Goal: Find specific page/section: Find specific page/section

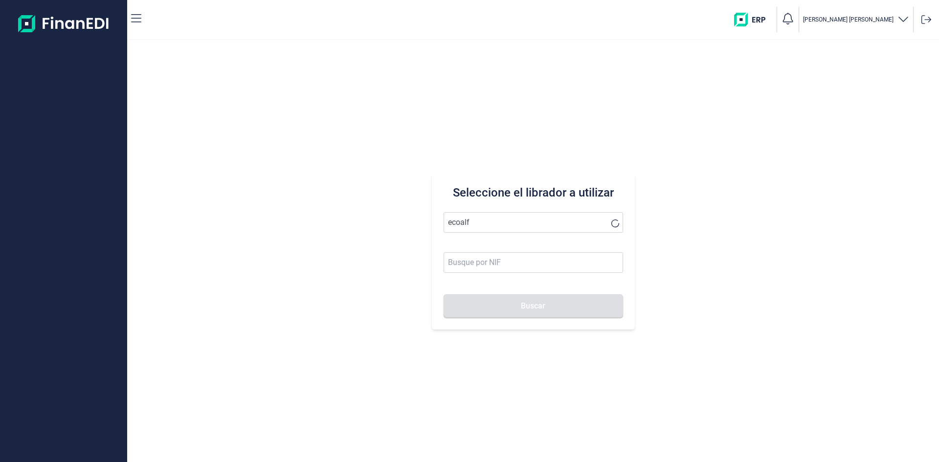
click at [443, 294] on button "Buscar" at bounding box center [532, 305] width 179 height 23
click at [558, 246] on li "ECOALF RECYCLED FABRICS SL" at bounding box center [532, 247] width 179 height 20
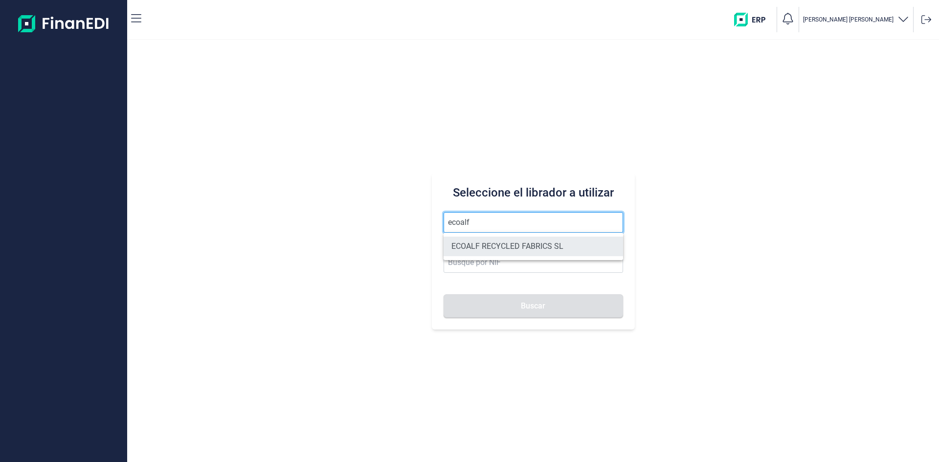
type input "ECOALF RECYCLED FABRICS SL"
type input "B85910610"
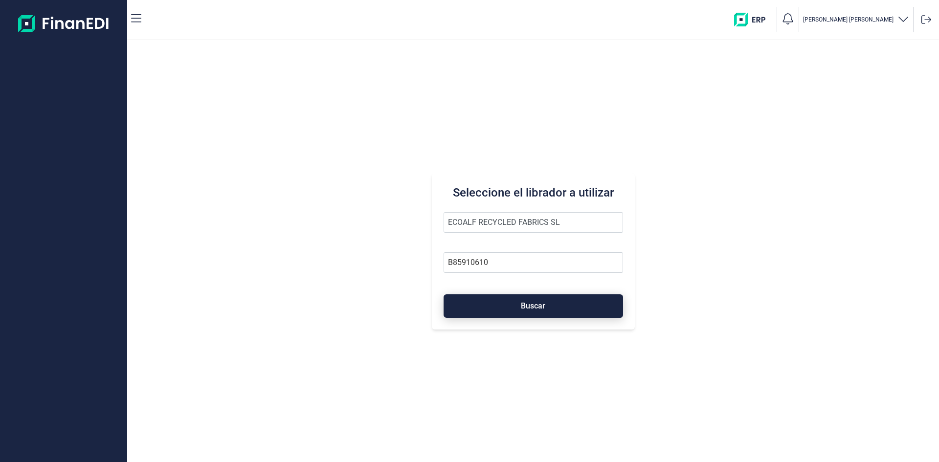
click at [523, 308] on span "Buscar" at bounding box center [533, 305] width 24 height 7
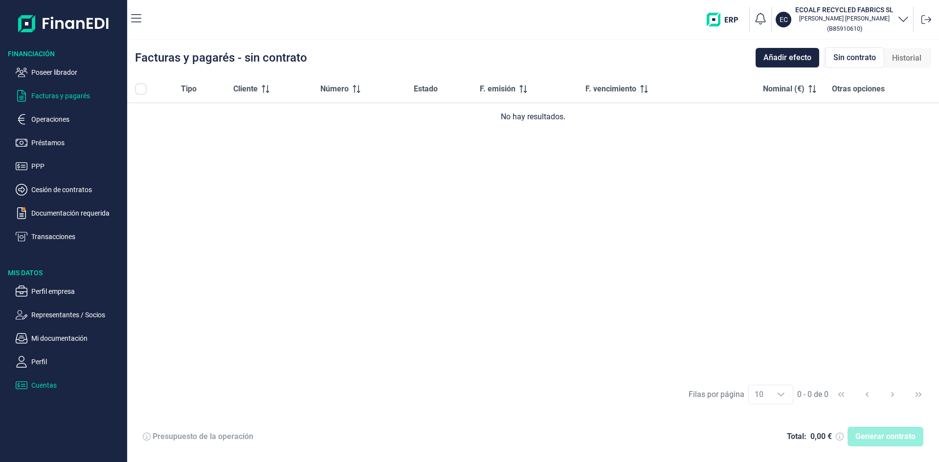
click at [44, 386] on p "Cuentas" at bounding box center [77, 385] width 92 height 12
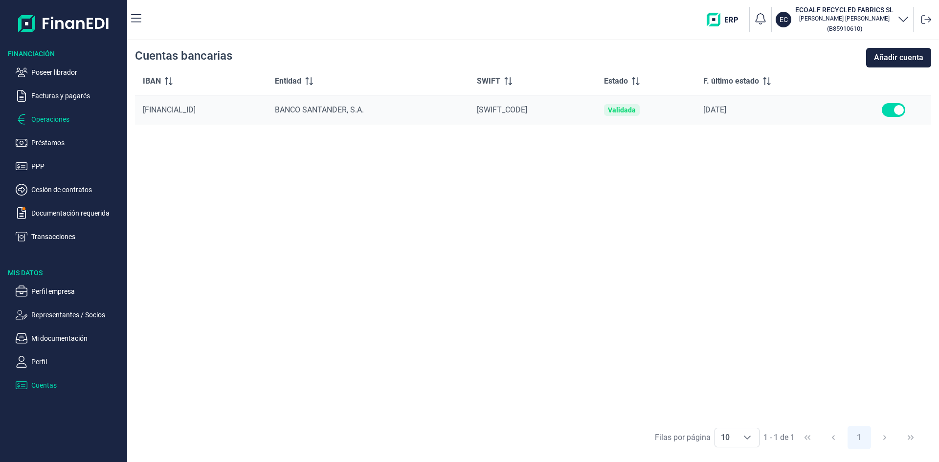
click at [51, 119] on p "Operaciones" at bounding box center [77, 119] width 92 height 12
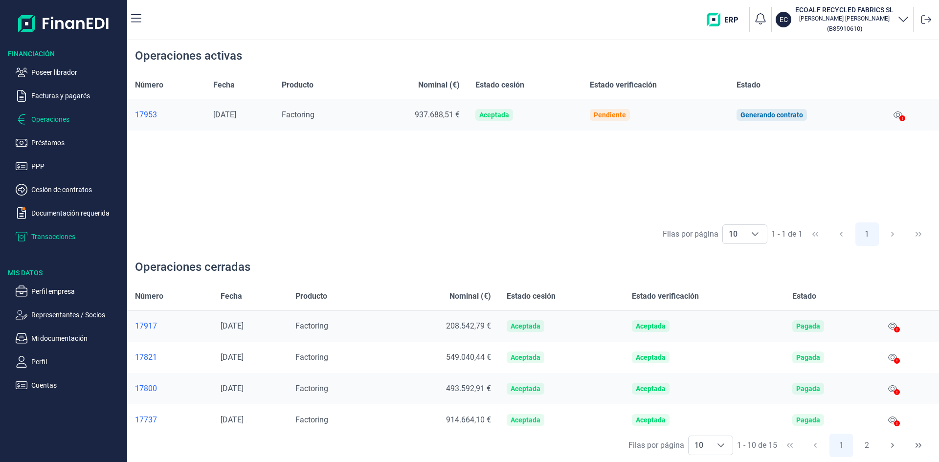
click at [56, 233] on p "Transacciones" at bounding box center [77, 237] width 92 height 12
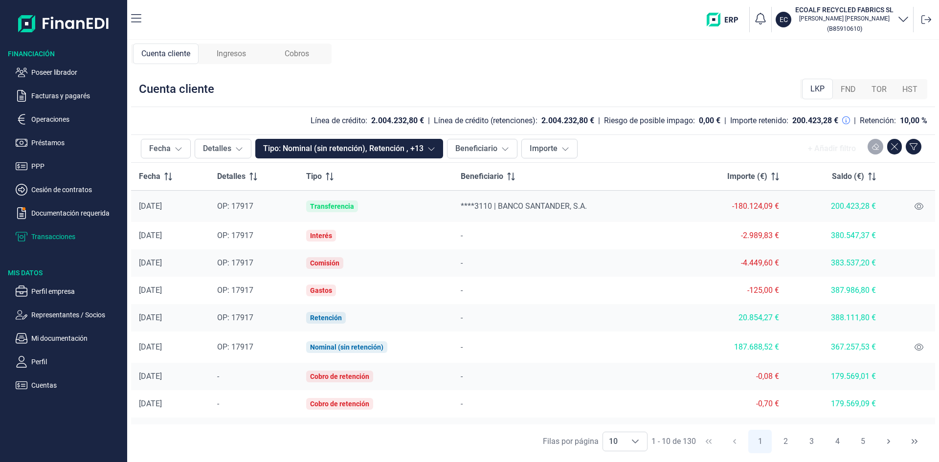
scroll to position [48, 0]
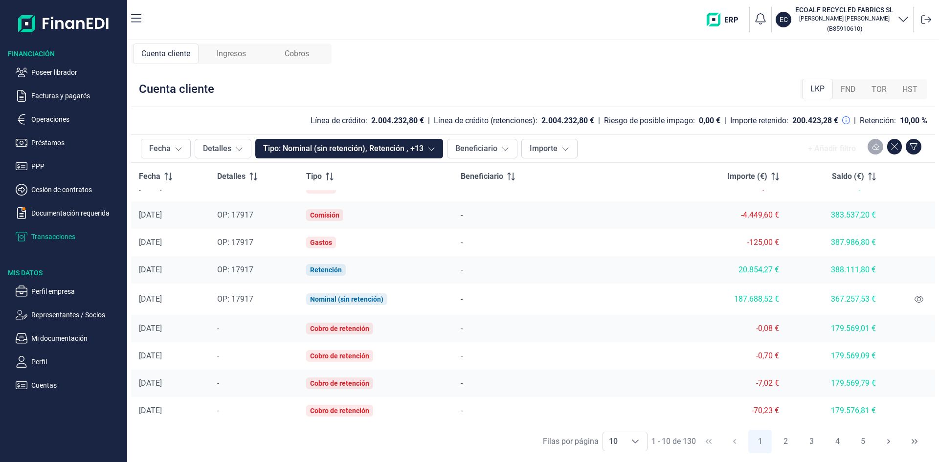
click at [223, 53] on span "Ingresos" at bounding box center [231, 54] width 29 height 12
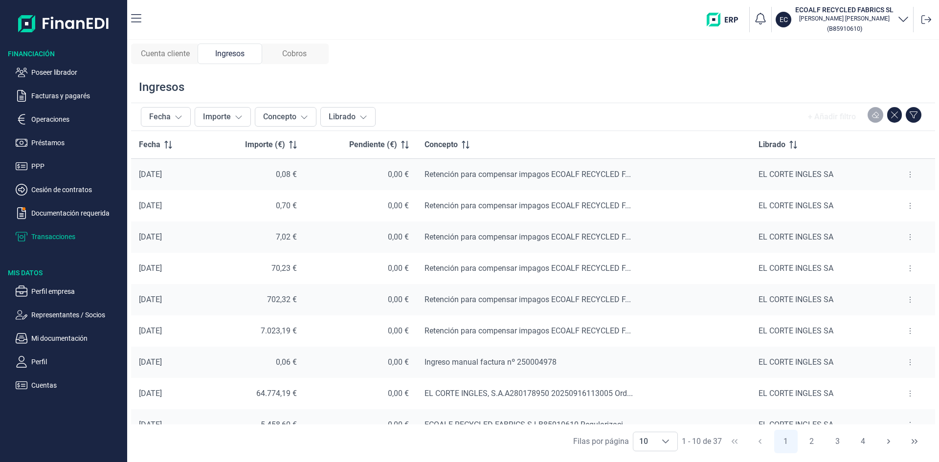
click at [303, 53] on span "Cobros" at bounding box center [294, 54] width 24 height 12
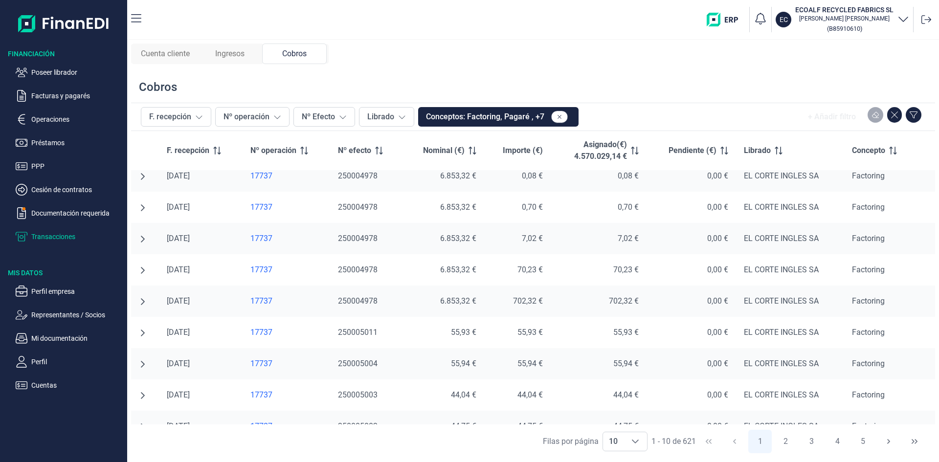
scroll to position [0, 0]
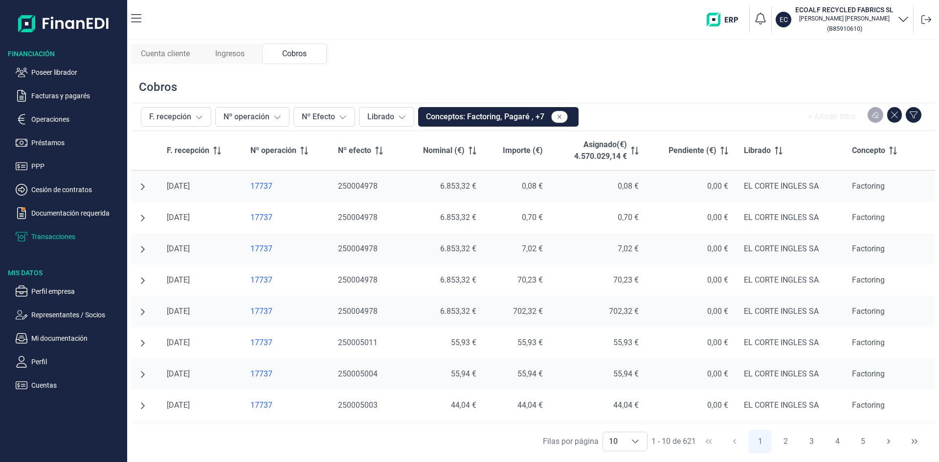
click at [173, 55] on span "Cuenta cliente" at bounding box center [165, 54] width 49 height 12
